Goal: Information Seeking & Learning: Learn about a topic

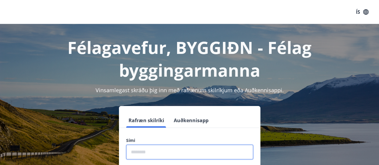
click at [160, 148] on input "phone" at bounding box center [189, 152] width 127 height 15
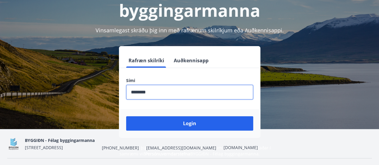
scroll to position [62, 0]
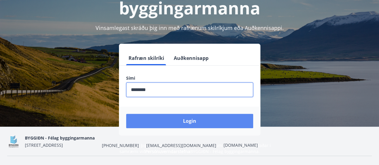
type input "********"
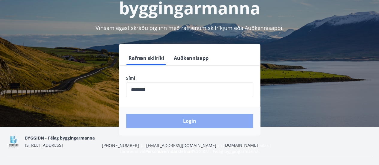
click at [160, 117] on button "Login" at bounding box center [189, 121] width 127 height 14
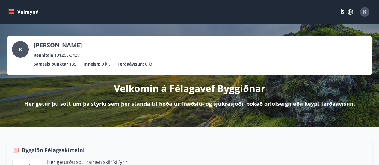
click at [11, 9] on icon "menu" at bounding box center [12, 9] width 7 height 1
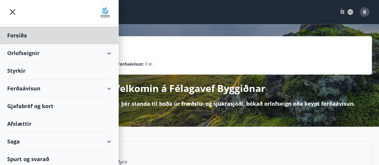
click at [20, 44] on div "Styrkir" at bounding box center [59, 36] width 104 height 18
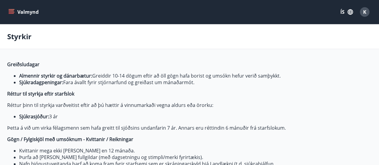
click at [46, 82] on strong "Sjúkradagpeningar:" at bounding box center [41, 82] width 44 height 7
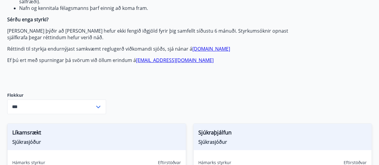
scroll to position [157, 0]
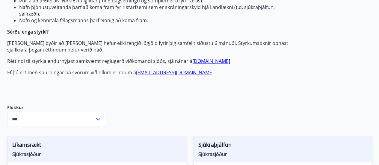
click at [97, 116] on icon at bounding box center [98, 119] width 7 height 7
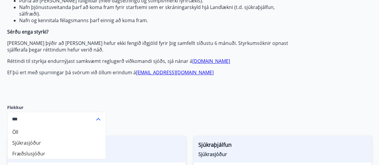
click at [29, 140] on li "Sjúkrasjóður" at bounding box center [56, 142] width 98 height 11
type input "**********"
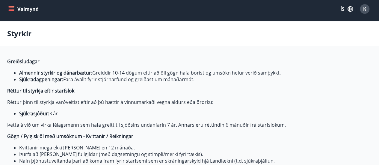
scroll to position [0, 0]
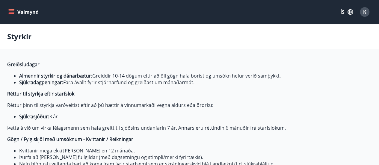
click at [13, 11] on icon "menu" at bounding box center [11, 12] width 6 height 6
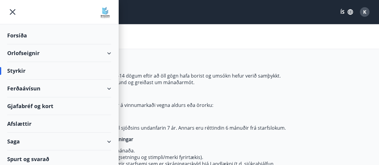
scroll to position [2, 0]
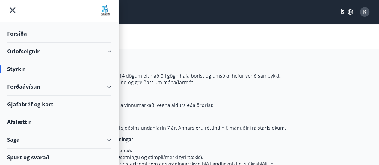
click at [364, 13] on span "K" at bounding box center [364, 12] width 3 height 7
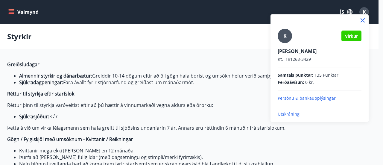
click at [52, 30] on div at bounding box center [191, 82] width 383 height 165
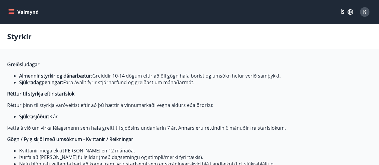
click at [13, 10] on icon "menu" at bounding box center [11, 12] width 6 height 6
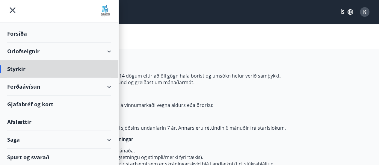
click at [17, 34] on div "Forsíða" at bounding box center [59, 34] width 104 height 18
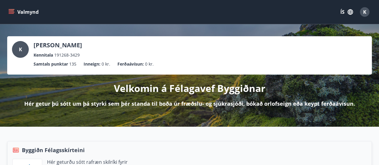
click at [259, 103] on p "Hér getur þú sótt um þá styrki sem þér standa til boða úr fræðslu- og sjúkrasjó…" at bounding box center [189, 104] width 330 height 8
click at [166, 102] on p "Hér getur þú sótt um þá styrki sem þér standa til boða úr fræðslu- og sjúkrasjó…" at bounding box center [189, 104] width 330 height 8
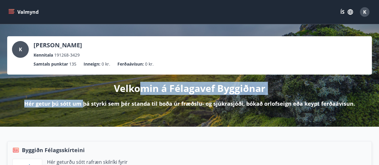
drag, startPoint x: 85, startPoint y: 104, endPoint x: 137, endPoint y: 80, distance: 56.9
click at [137, 80] on div "Velkomin á Félagavef Byggiðnar Hér getur þú sótt um þá styrki sem þér standa ti…" at bounding box center [189, 91] width 364 height 33
click at [141, 89] on p "Velkomin á Félagavef Byggiðnar" at bounding box center [189, 88] width 151 height 13
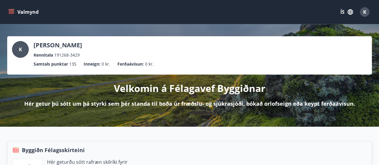
click at [204, 90] on p "Velkomin á Félagavef Byggiðnar" at bounding box center [189, 88] width 151 height 13
click at [21, 11] on button "Valmynd" at bounding box center [24, 12] width 34 height 11
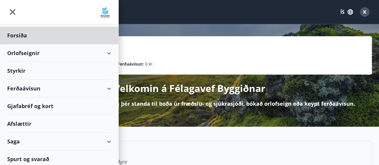
click at [22, 44] on div "Styrkir" at bounding box center [59, 36] width 104 height 18
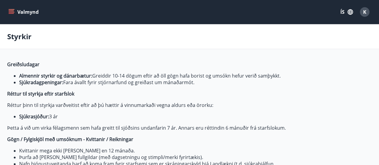
type input "***"
click at [12, 12] on icon "menu" at bounding box center [12, 12] width 7 height 1
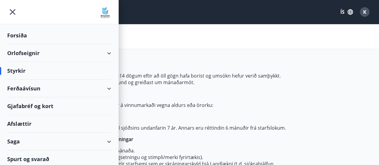
scroll to position [2, 0]
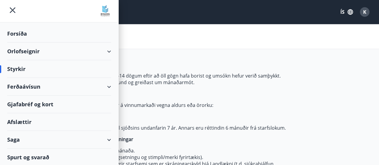
click at [33, 157] on div "Spurt og svarað" at bounding box center [59, 156] width 104 height 17
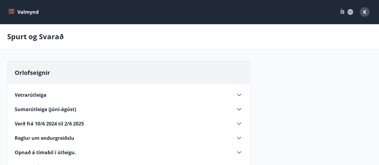
click at [11, 11] on icon "menu" at bounding box center [11, 10] width 5 height 1
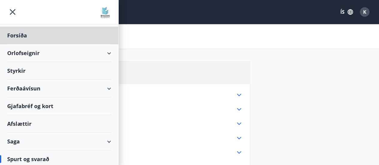
click at [21, 44] on div "Styrkir" at bounding box center [59, 36] width 104 height 18
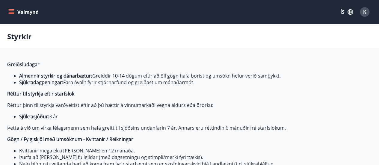
type input "***"
click at [12, 9] on icon "menu" at bounding box center [11, 12] width 6 height 6
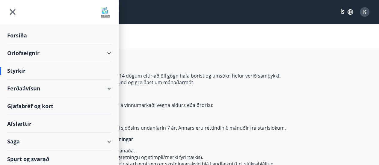
scroll to position [2, 0]
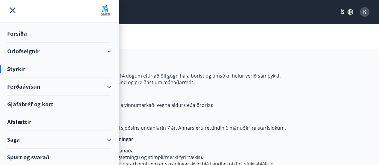
click at [99, 9] on img at bounding box center [105, 11] width 12 height 12
